Goal: Book appointment/travel/reservation

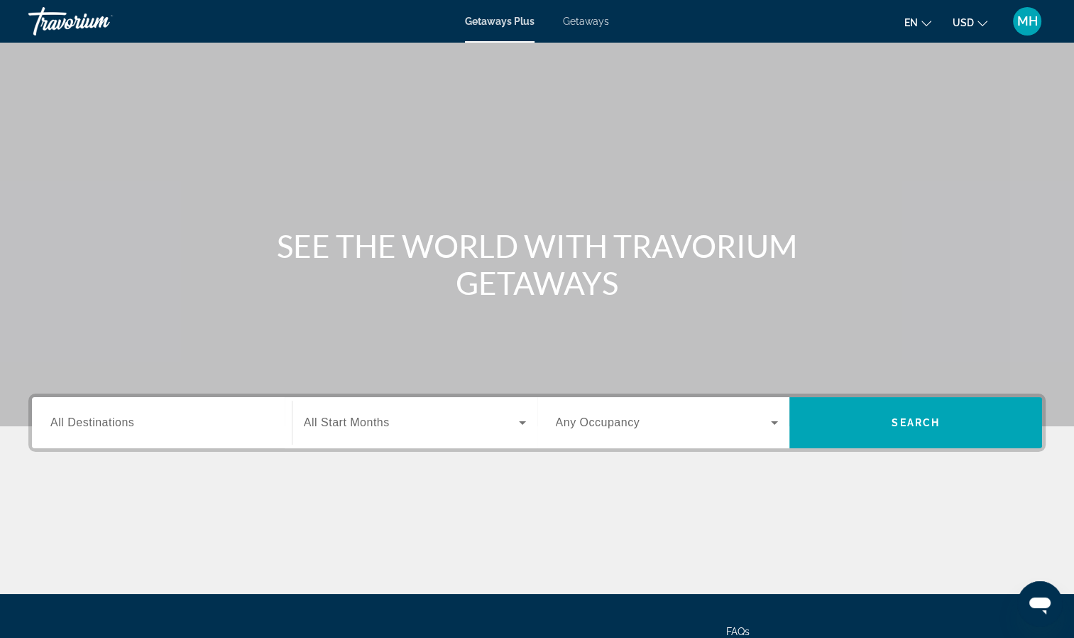
click at [86, 424] on span "All Destinations" at bounding box center [92, 422] width 84 height 12
click at [86, 424] on input "Destination All Destinations" at bounding box center [161, 423] width 223 height 17
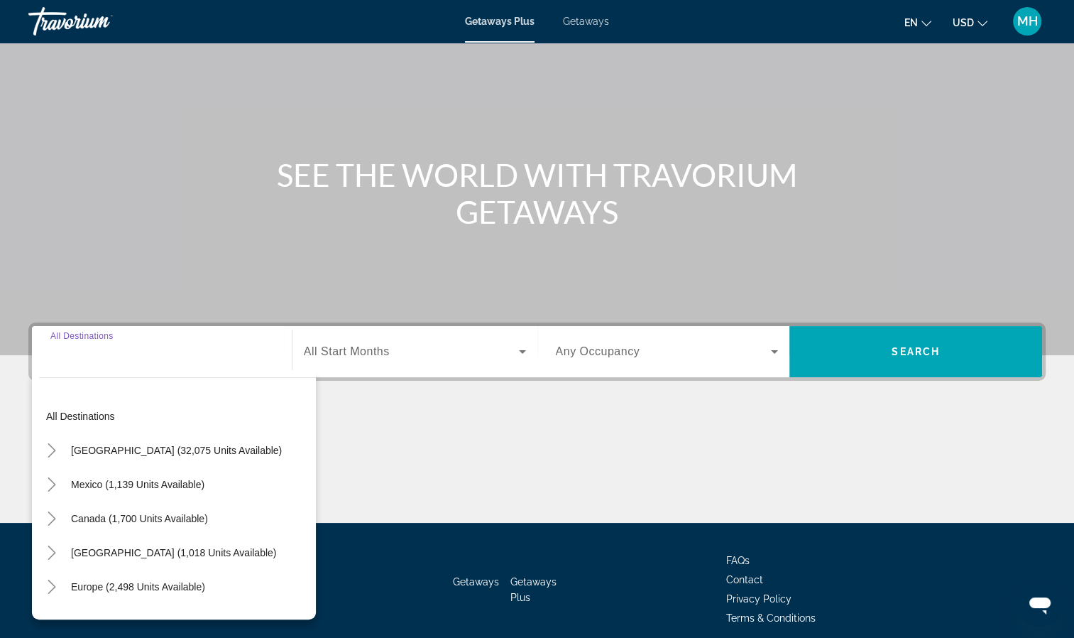
scroll to position [129, 0]
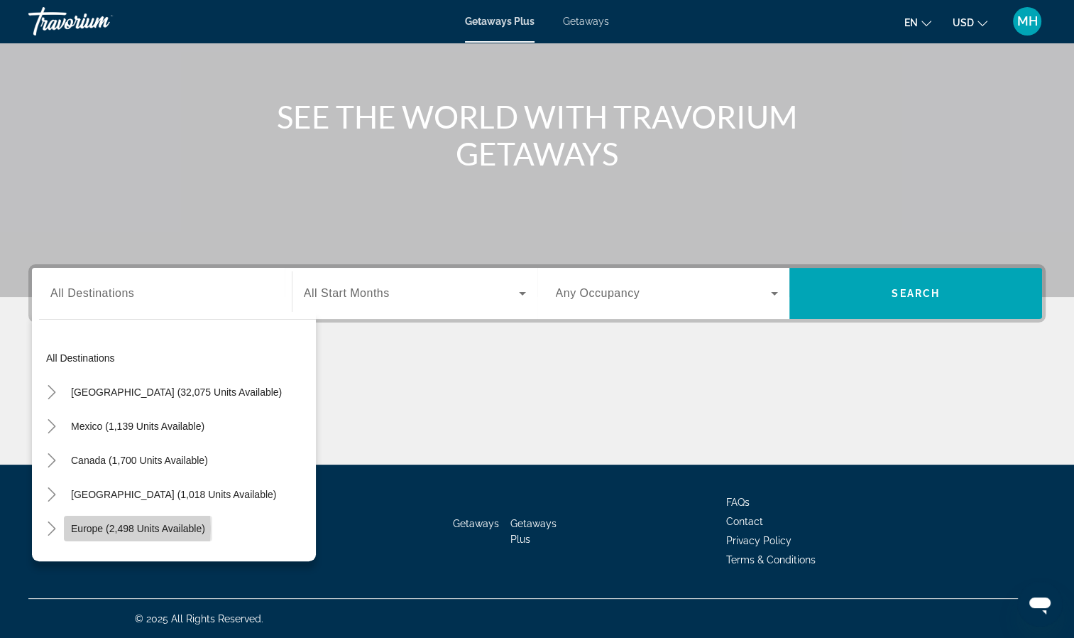
click at [91, 528] on span "Europe (2,498 units available)" at bounding box center [138, 528] width 134 height 11
type input "**********"
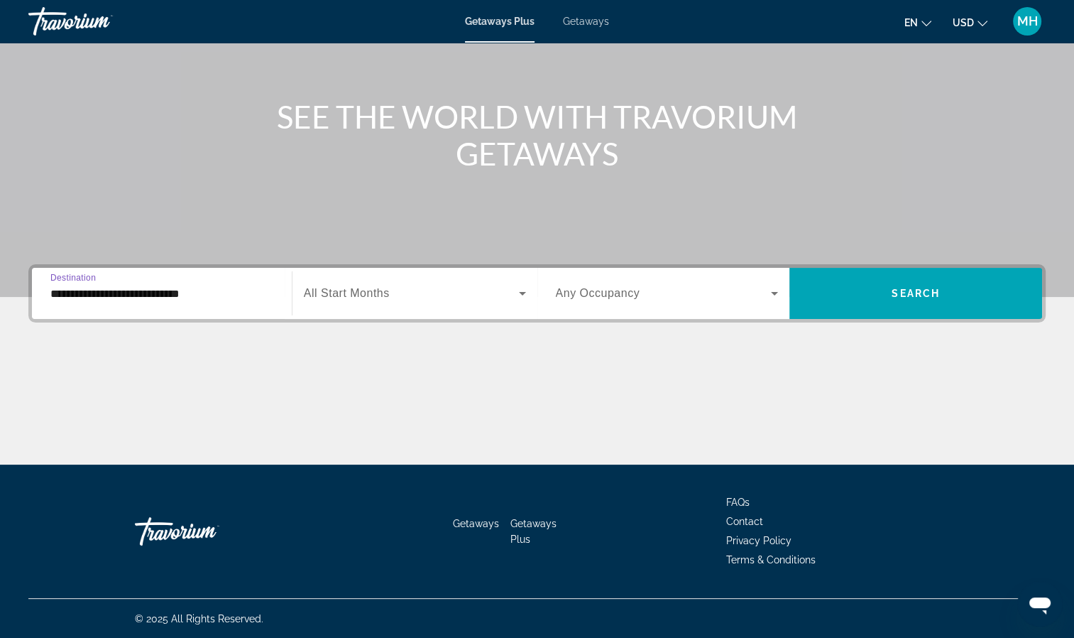
click at [358, 288] on span "All Start Months" at bounding box center [347, 293] width 86 height 12
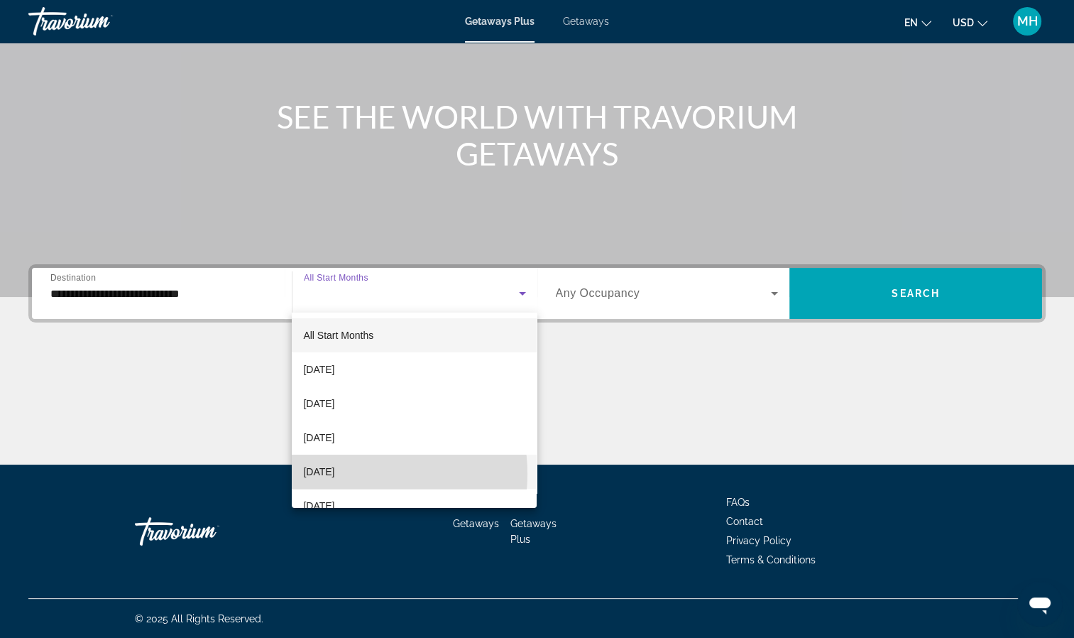
click at [334, 474] on span "[DATE]" at bounding box center [318, 471] width 31 height 17
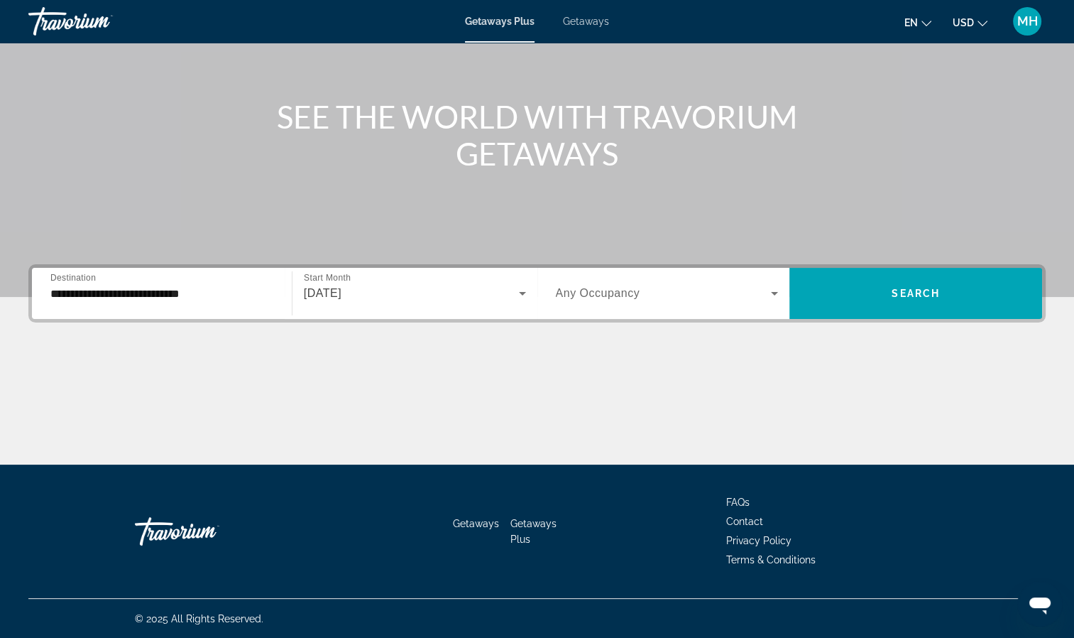
click at [609, 295] on span "Any Occupancy" at bounding box center [598, 293] width 85 height 12
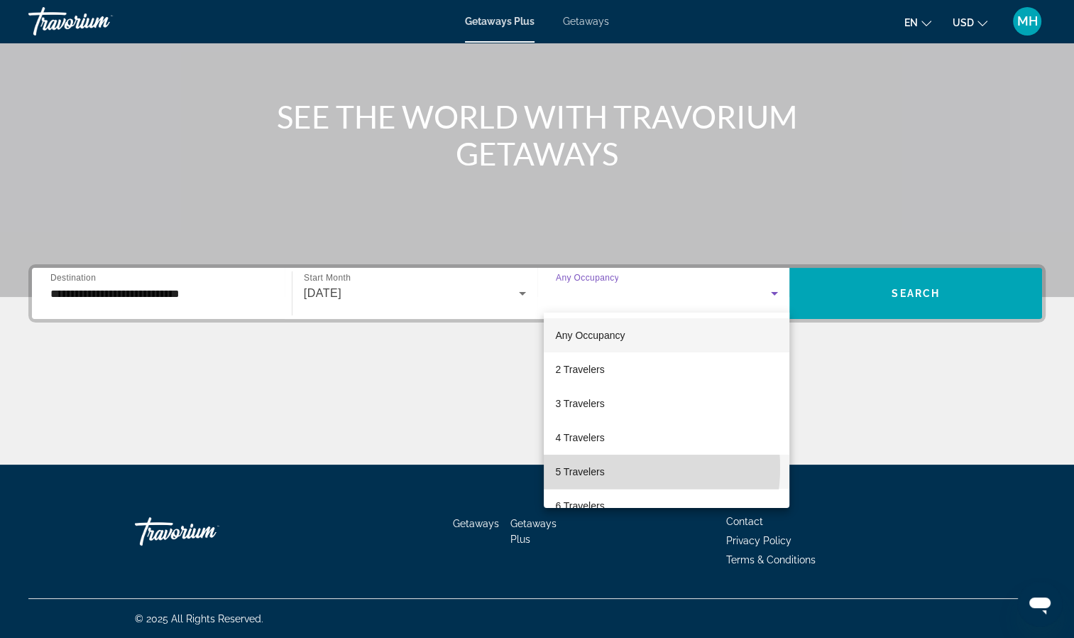
click at [599, 467] on span "5 Travelers" at bounding box center [579, 471] width 49 height 17
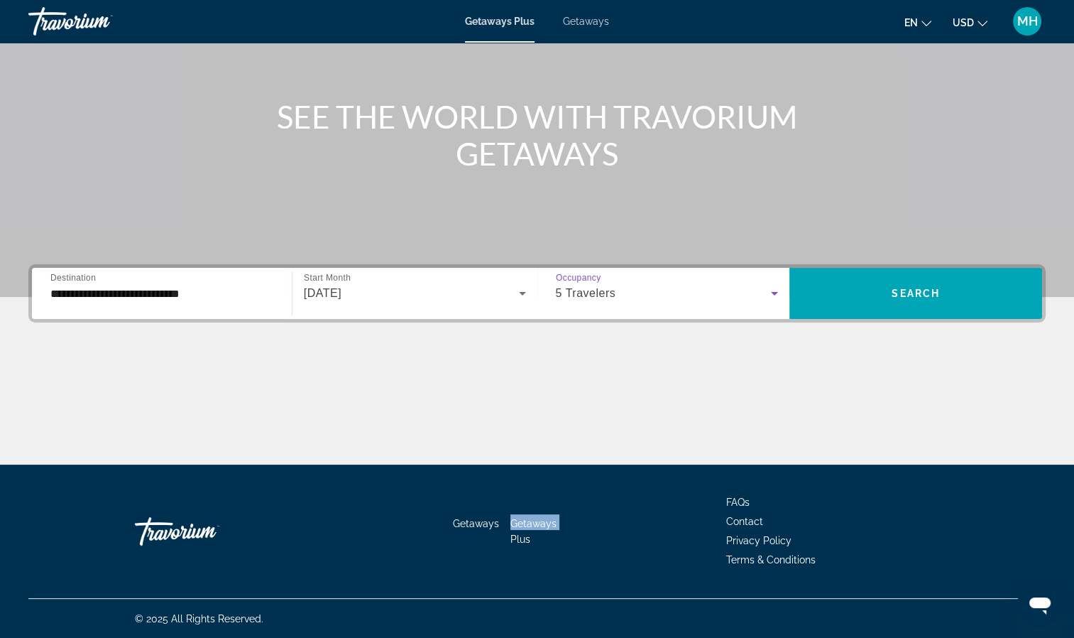
click at [599, 467] on div "Getaways Getaways Plus FAQs Contact Privacy Policy Terms & Conditions" at bounding box center [537, 530] width 1018 height 133
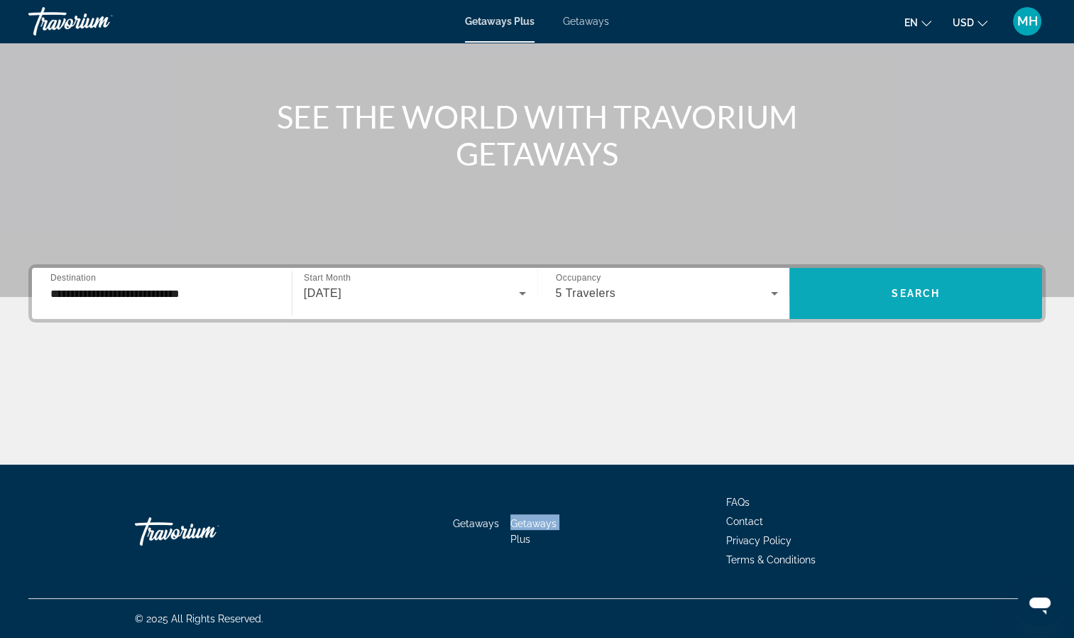
click at [906, 296] on span "Search" at bounding box center [916, 293] width 48 height 11
